Goal: Task Accomplishment & Management: Use online tool/utility

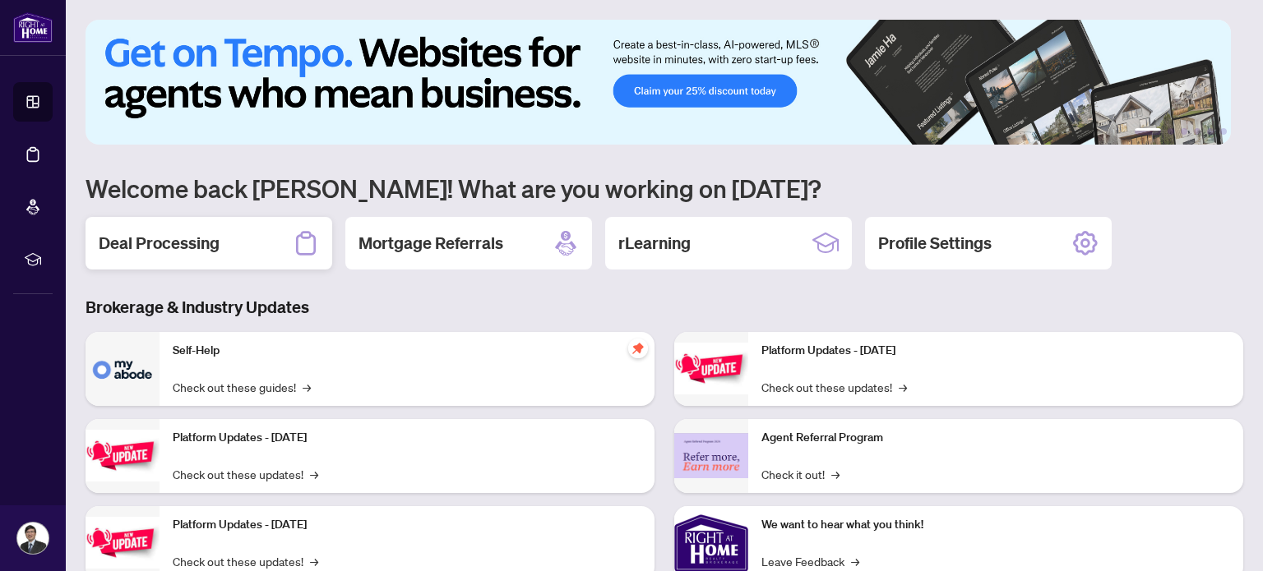
click at [259, 248] on div "Deal Processing" at bounding box center [209, 243] width 247 height 53
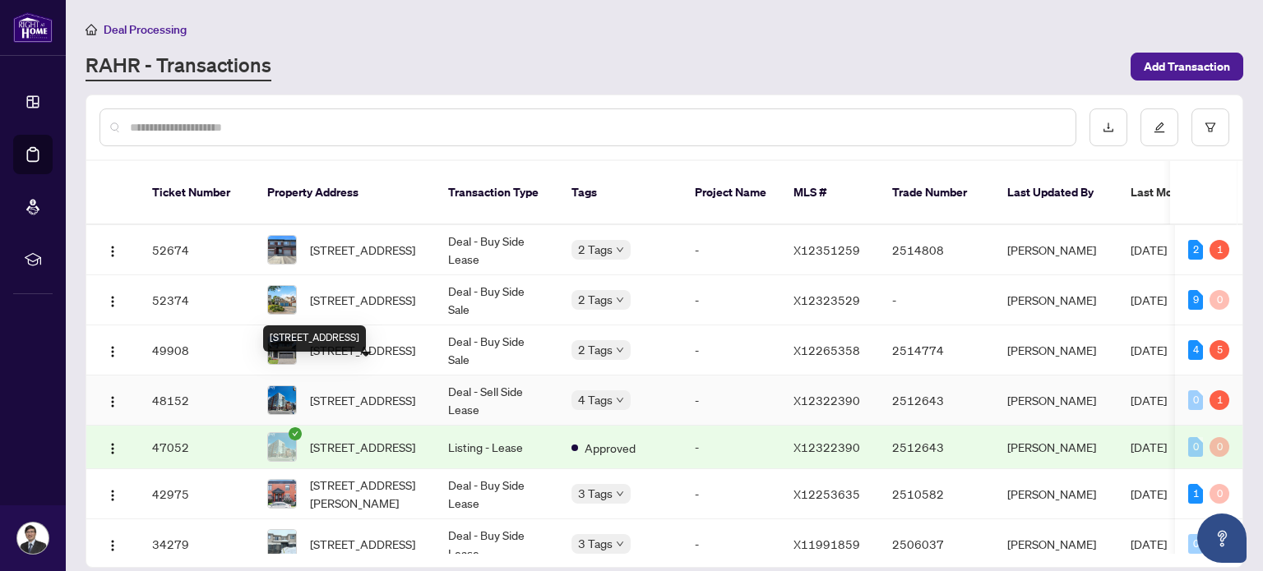
click at [394, 391] on span "[STREET_ADDRESS]" at bounding box center [362, 400] width 105 height 18
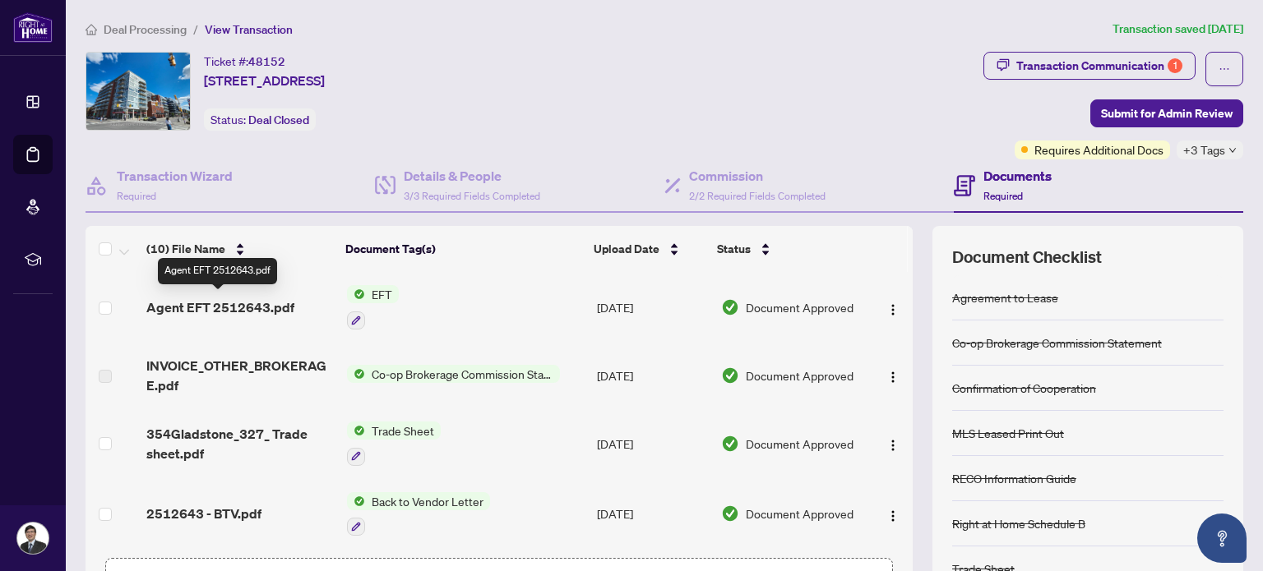
click at [271, 308] on span "Agent EFT 2512643.pdf" at bounding box center [220, 308] width 148 height 20
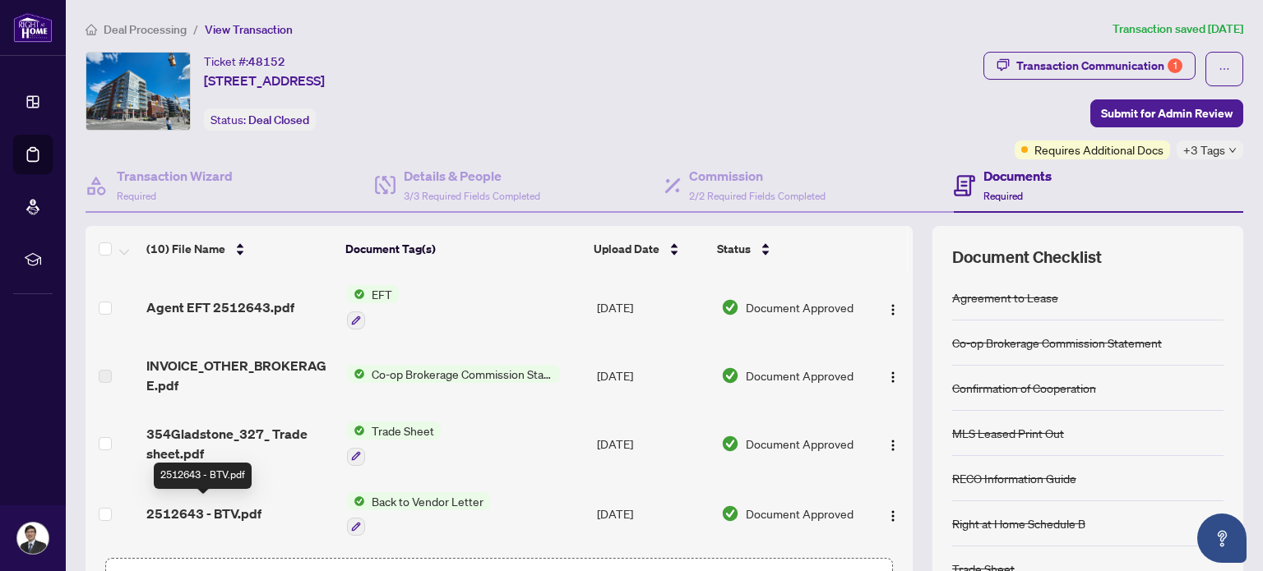
click at [233, 510] on span "2512643 - BTV.pdf" at bounding box center [203, 514] width 115 height 20
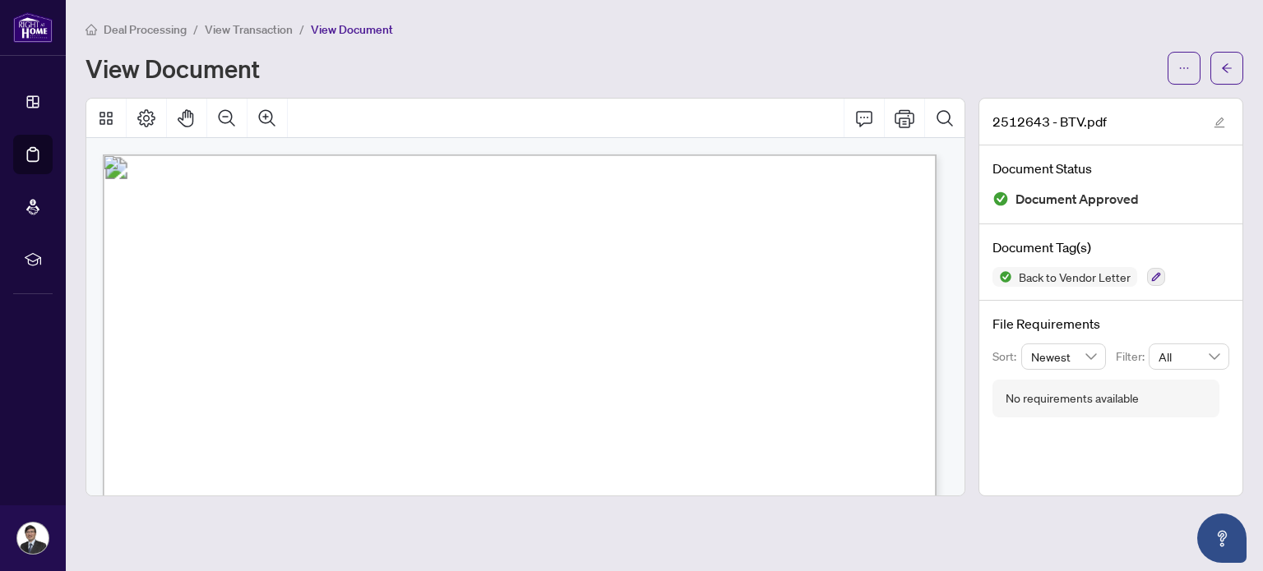
scroll to position [411, 0]
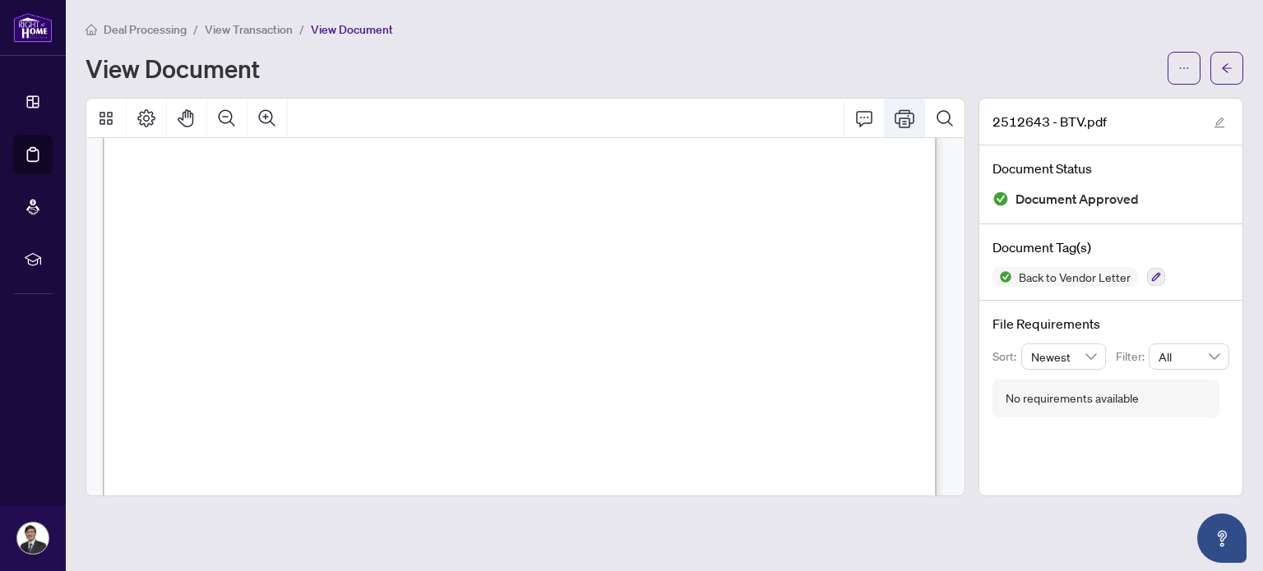
click at [908, 122] on icon "Print" at bounding box center [904, 119] width 20 height 20
